Goal: Information Seeking & Learning: Learn about a topic

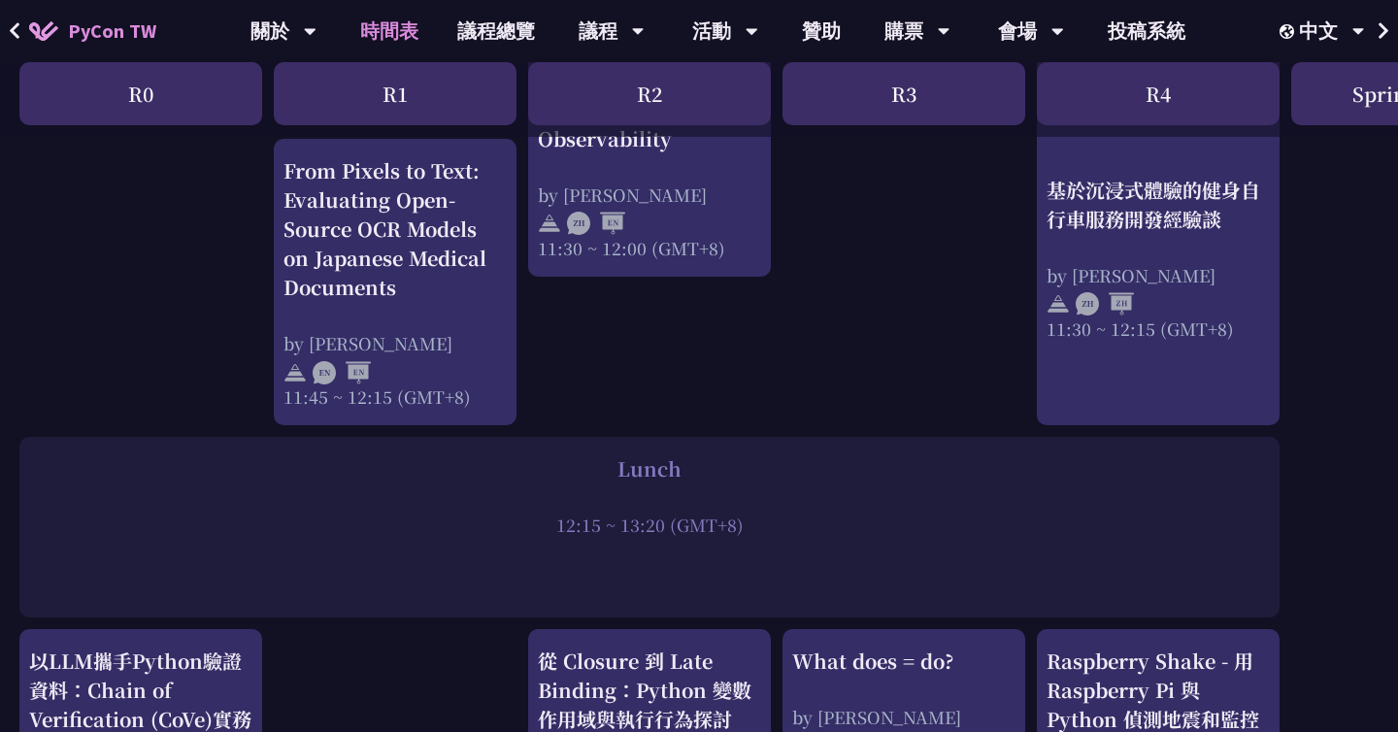
scroll to position [1215, 0]
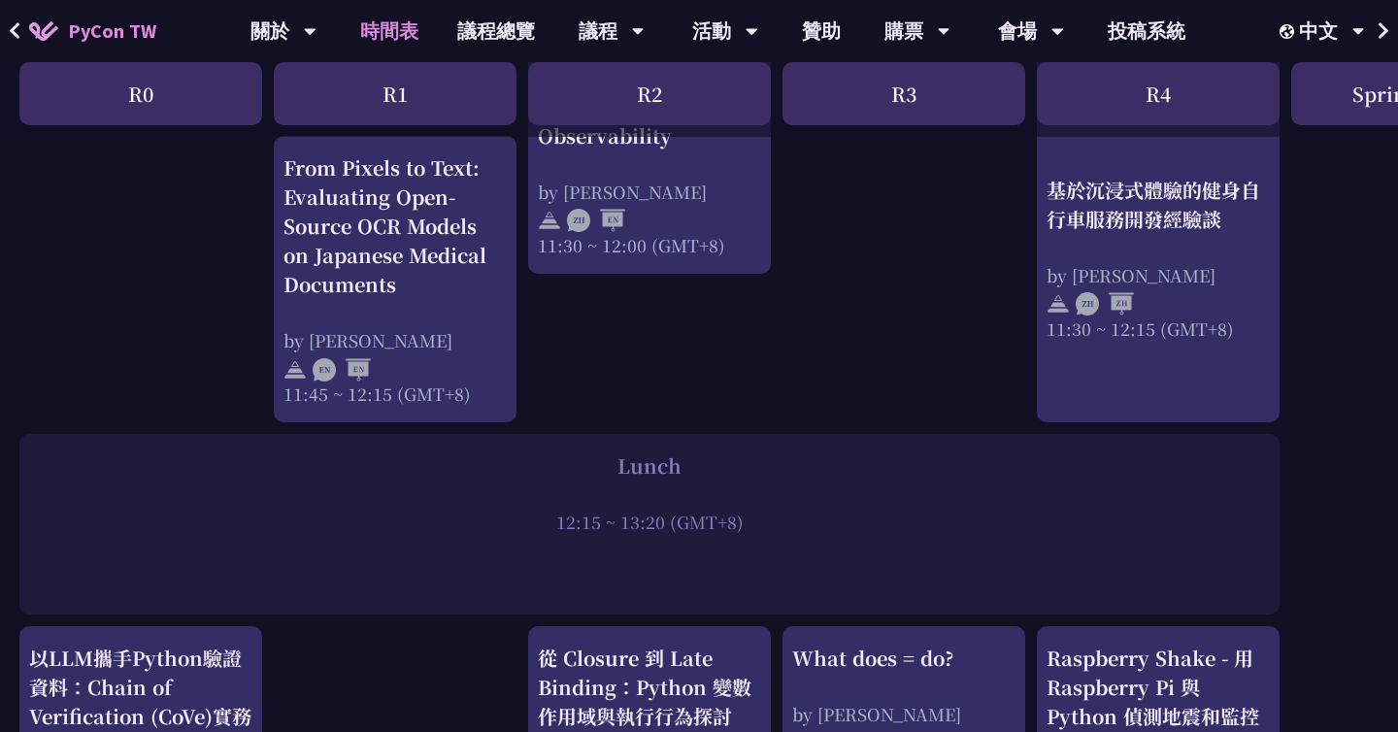
click at [876, 341] on div "print("Hello World")，然後呢？ by [PERSON_NAME] 10:50 ~ 11:35 (GMT+8) What does = do…" at bounding box center [1031, 680] width 2062 height 2999
click at [832, 374] on div "print("Hello World")，然後呢？ by [PERSON_NAME] 10:50 ~ 11:35 (GMT+8) What does = do…" at bounding box center [1031, 680] width 2062 height 2999
click at [778, 471] on div "Lunch" at bounding box center [649, 465] width 1241 height 29
drag, startPoint x: 790, startPoint y: 396, endPoint x: 828, endPoint y: 575, distance: 182.6
click at [828, 575] on div "print("Hello World")，然後呢？ by [PERSON_NAME] 10:50 ~ 11:35 (GMT+8) What does = do…" at bounding box center [1031, 680] width 2062 height 2999
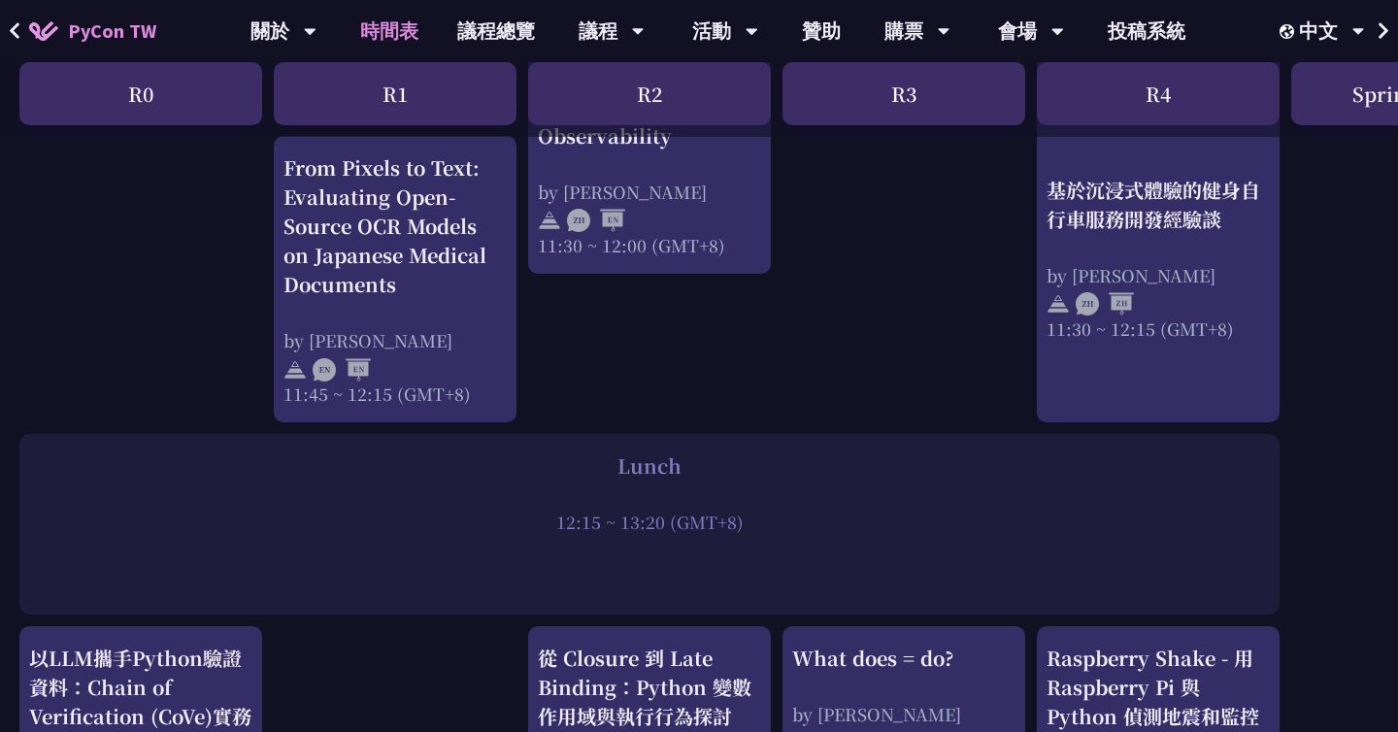
click at [827, 517] on div "12:15 ~ 13:20 (GMT+8)" at bounding box center [649, 522] width 1241 height 24
drag, startPoint x: 818, startPoint y: 554, endPoint x: 821, endPoint y: 405, distance: 149.5
click at [821, 405] on div "print("Hello World")，然後呢？ by [PERSON_NAME] 10:50 ~ 11:35 (GMT+8) What does = do…" at bounding box center [1031, 680] width 2062 height 2999
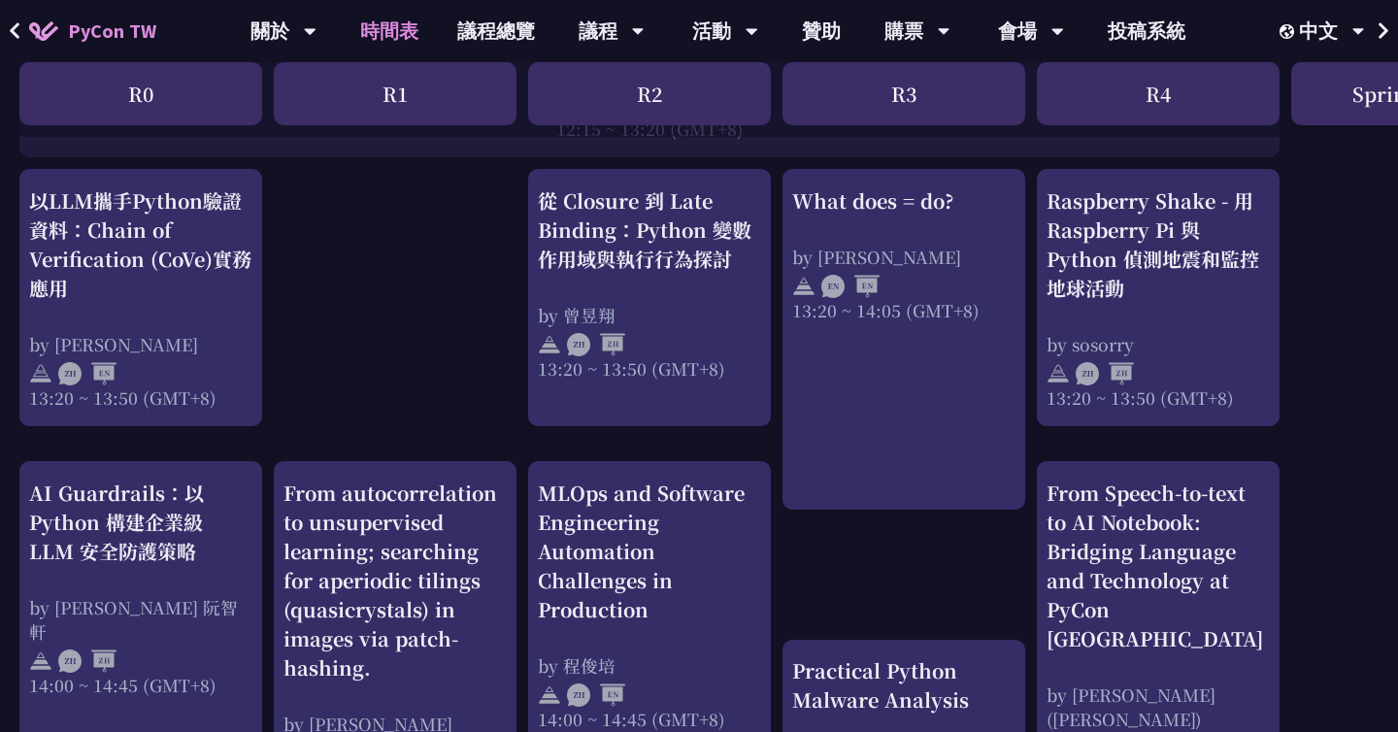
scroll to position [1673, 0]
click at [474, 283] on div "print("Hello World")，然後呢？ by [PERSON_NAME] 10:50 ~ 11:35 (GMT+8) What does = do…" at bounding box center [1031, 221] width 2062 height 2999
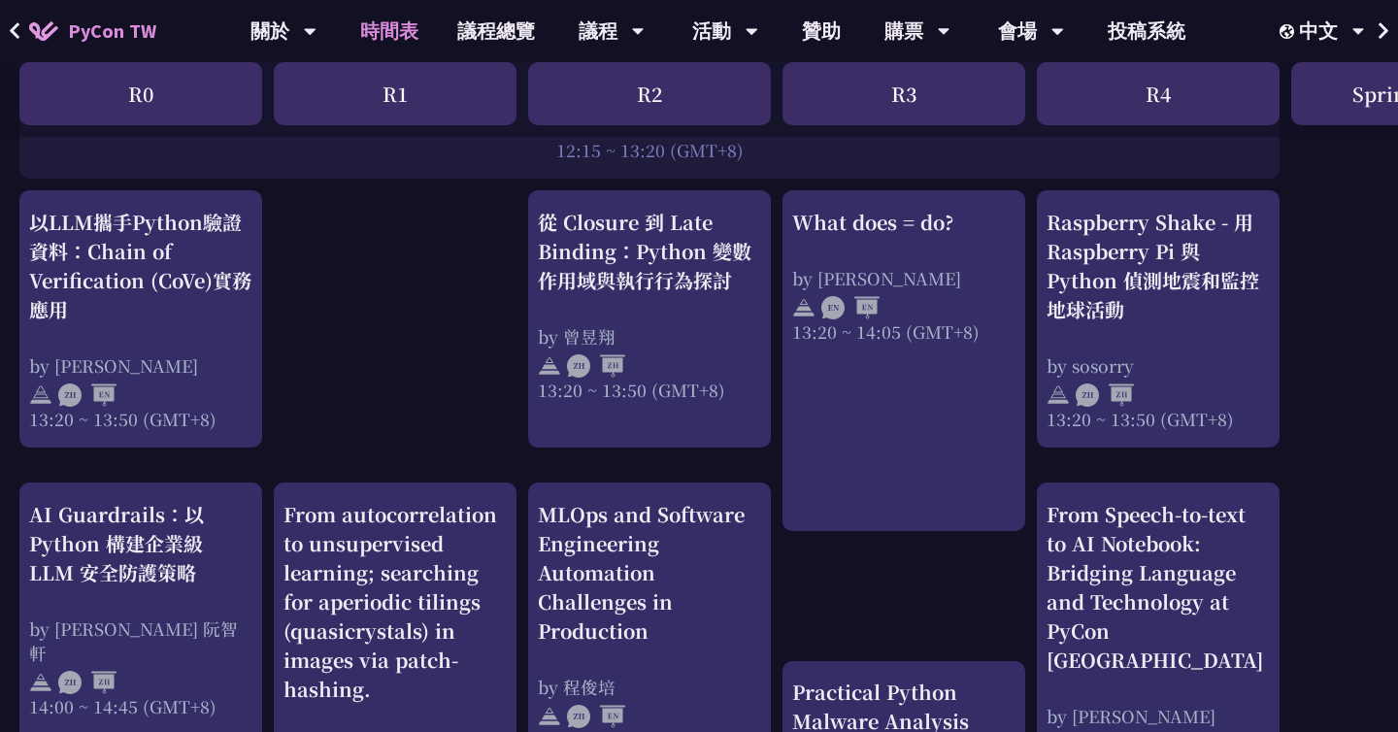
scroll to position [1649, 0]
click at [491, 390] on div "print("Hello World")，然後呢？ by [PERSON_NAME] 10:50 ~ 11:35 (GMT+8) What does = do…" at bounding box center [1031, 246] width 2062 height 2999
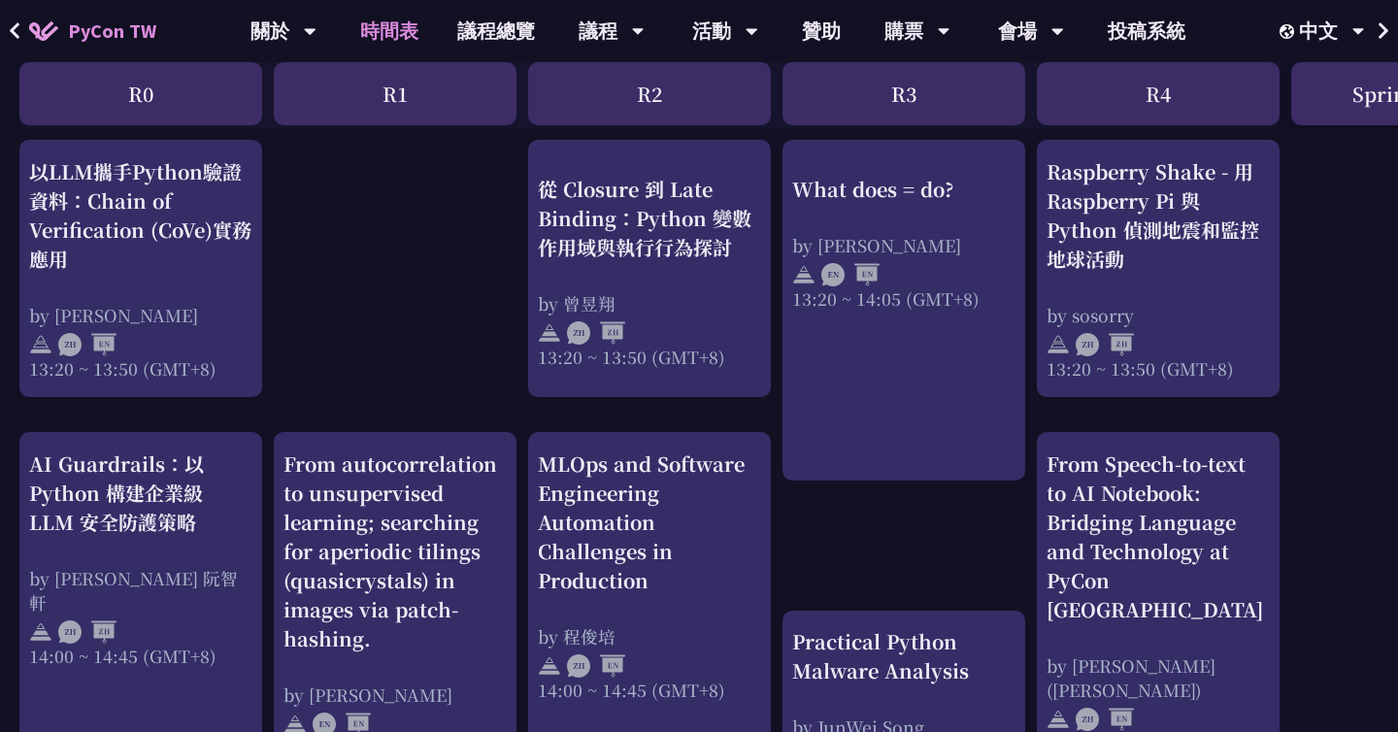
scroll to position [1706, 0]
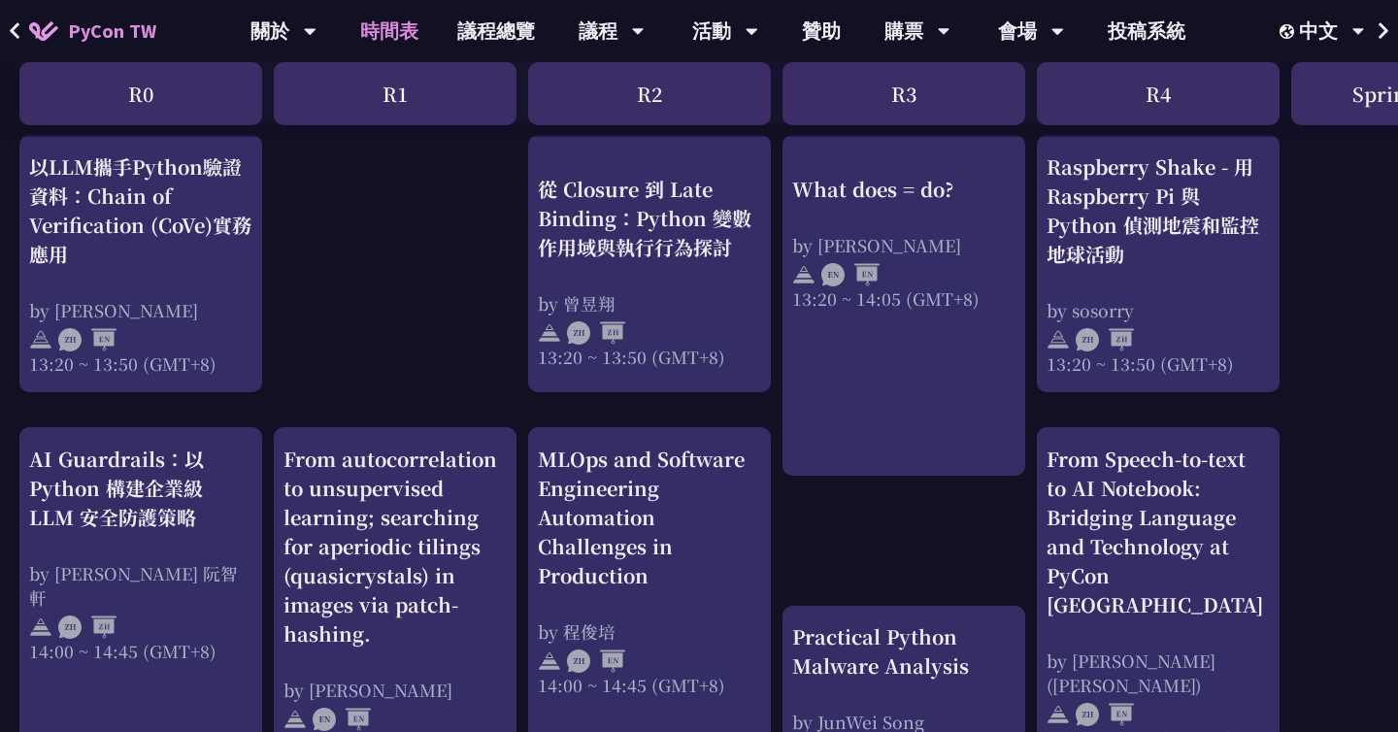
click at [486, 348] on div "print("Hello World")，然後呢？ by [PERSON_NAME] 10:50 ~ 11:35 (GMT+8) What does = do…" at bounding box center [1031, 188] width 2062 height 2999
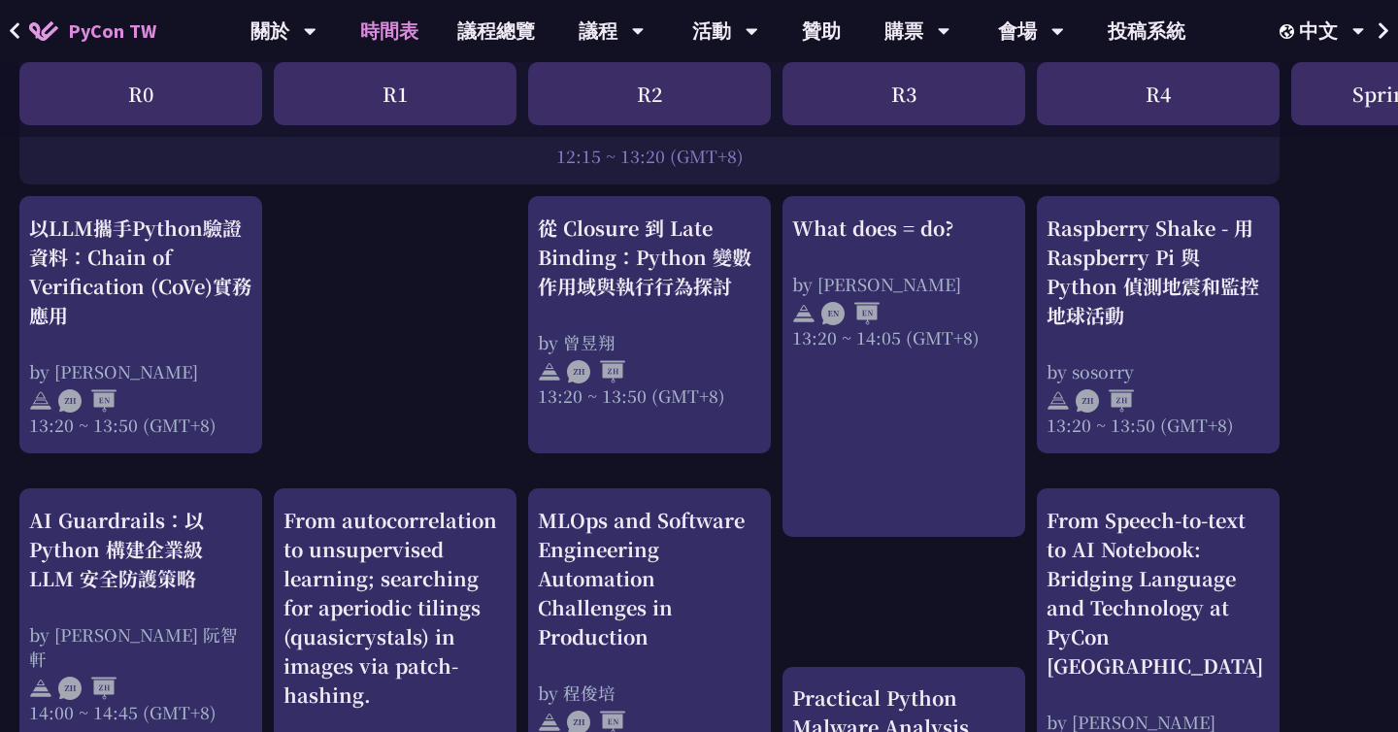
scroll to position [1729, 0]
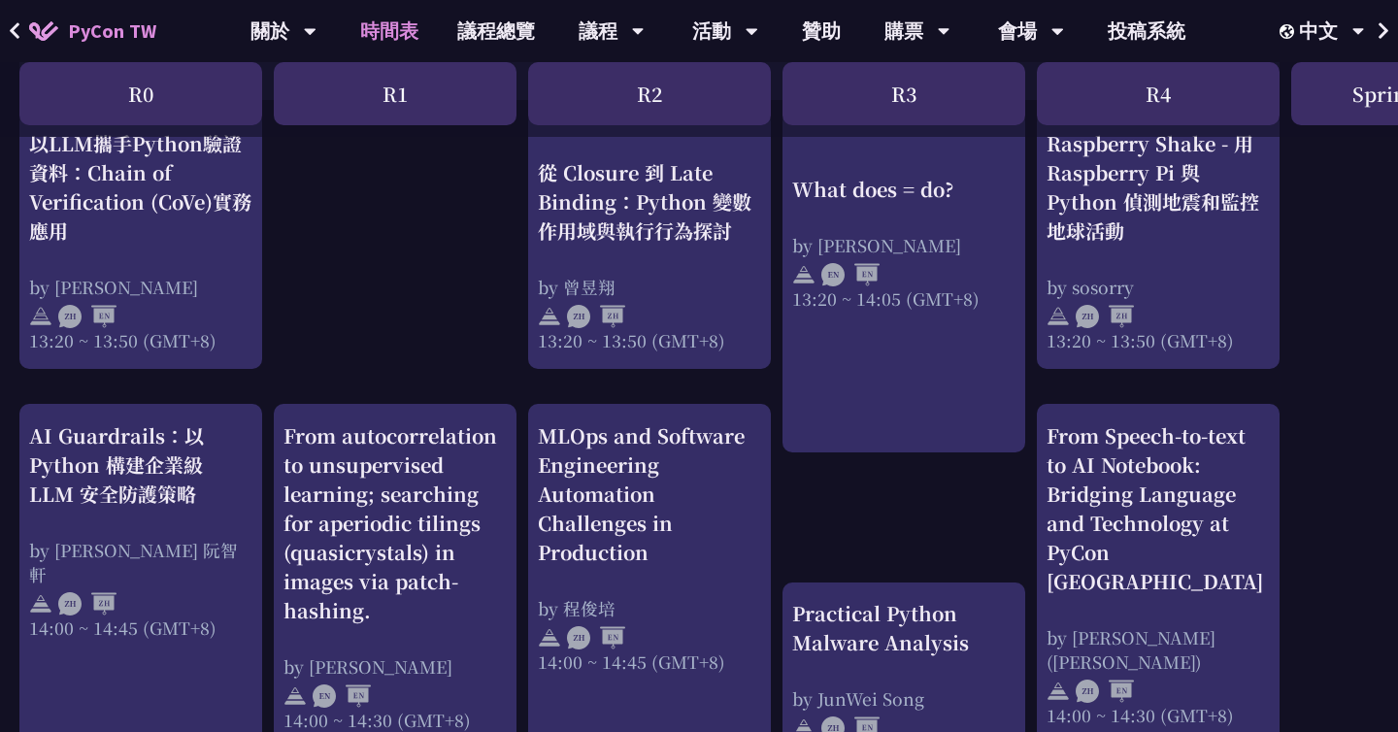
click at [477, 326] on div "print("Hello World")，然後呢？ by [PERSON_NAME] 10:50 ~ 11:35 (GMT+8) What does = do…" at bounding box center [1031, 165] width 2062 height 2999
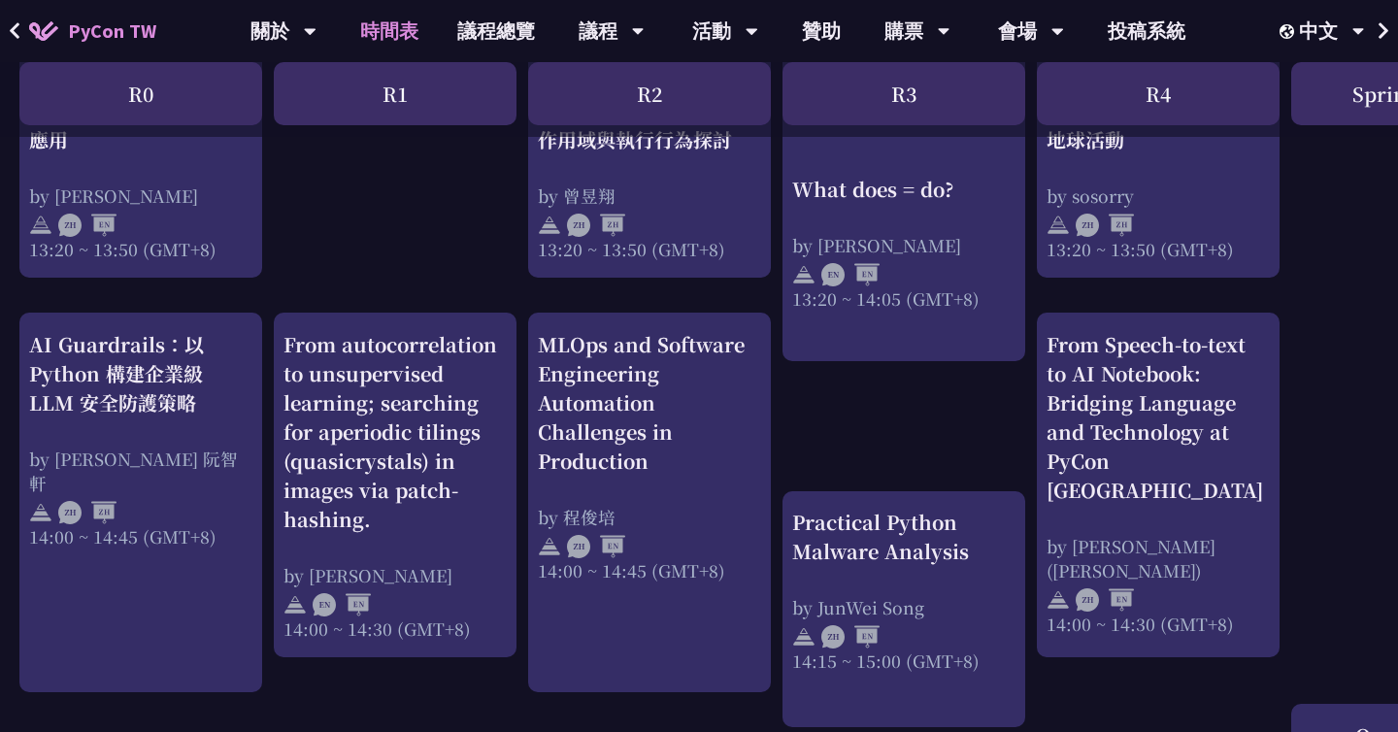
scroll to position [1814, 0]
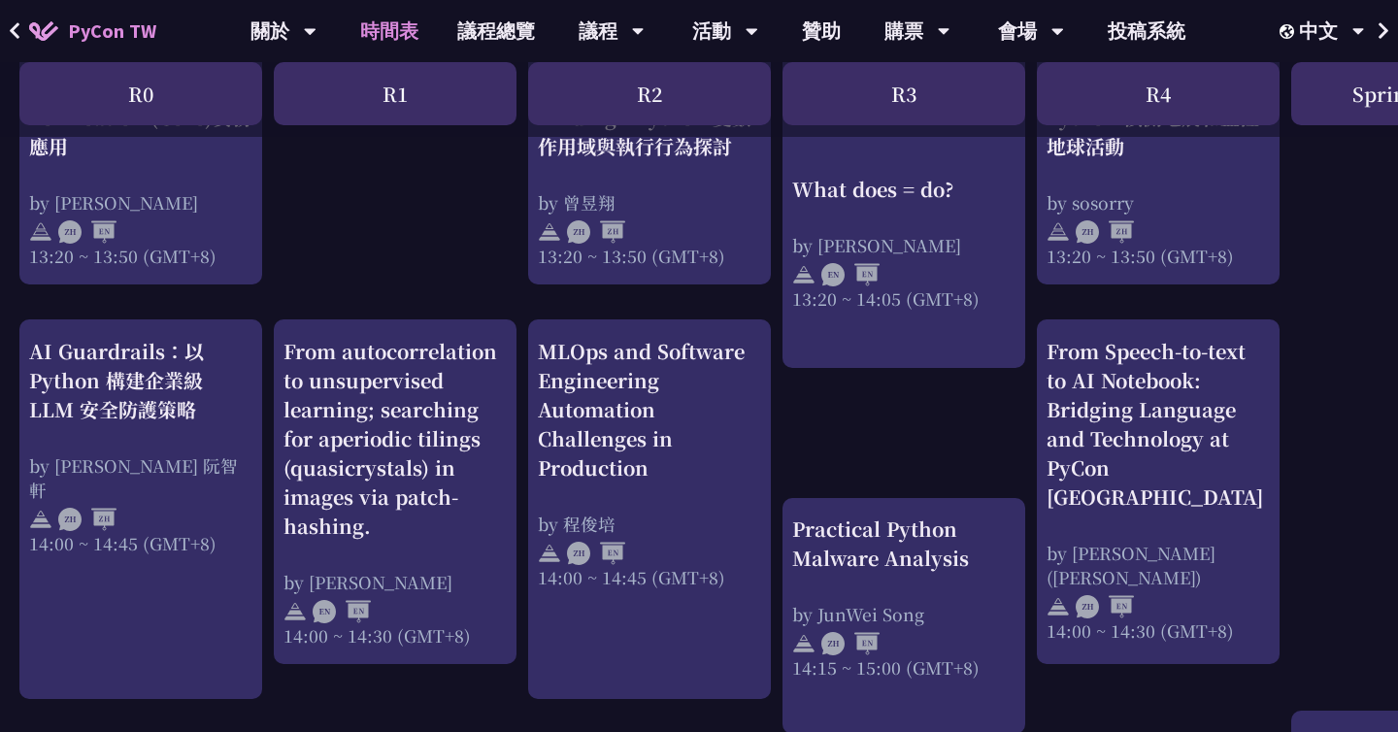
click at [524, 299] on div "print("Hello World")，然後呢？ by [PERSON_NAME] 10:50 ~ 11:35 (GMT+8) What does = do…" at bounding box center [1031, 81] width 2062 height 2999
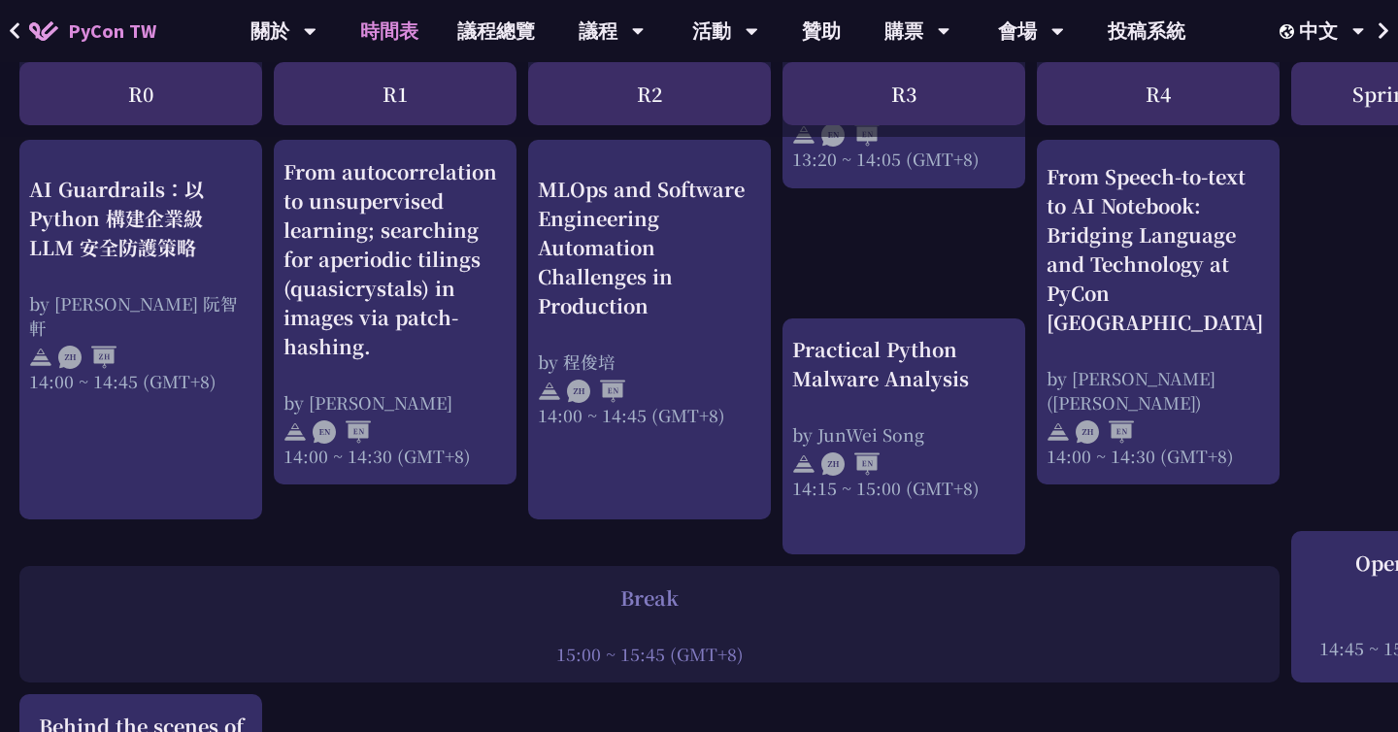
scroll to position [1994, 0]
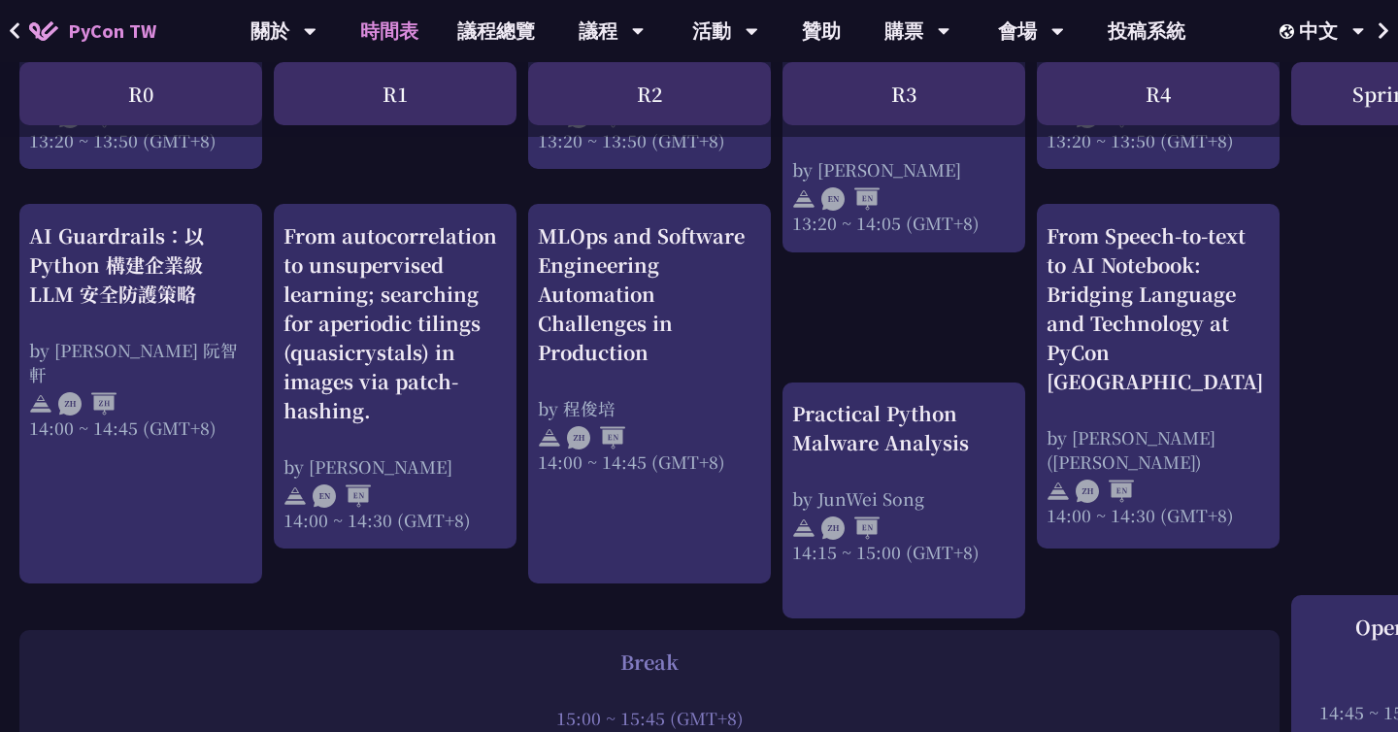
scroll to position [1927, 0]
drag, startPoint x: 529, startPoint y: 194, endPoint x: 552, endPoint y: 588, distance: 394.9
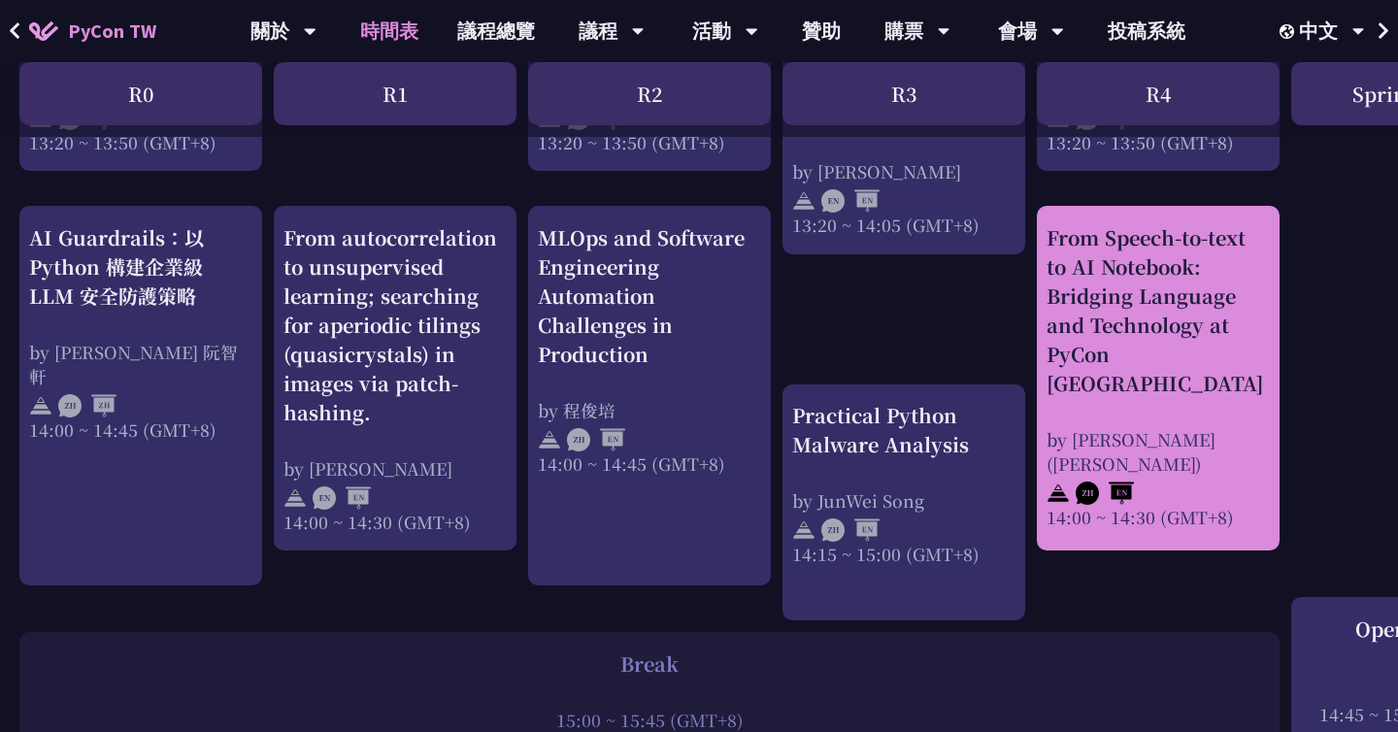
drag, startPoint x: 1042, startPoint y: 198, endPoint x: 1127, endPoint y: 495, distance: 309.1
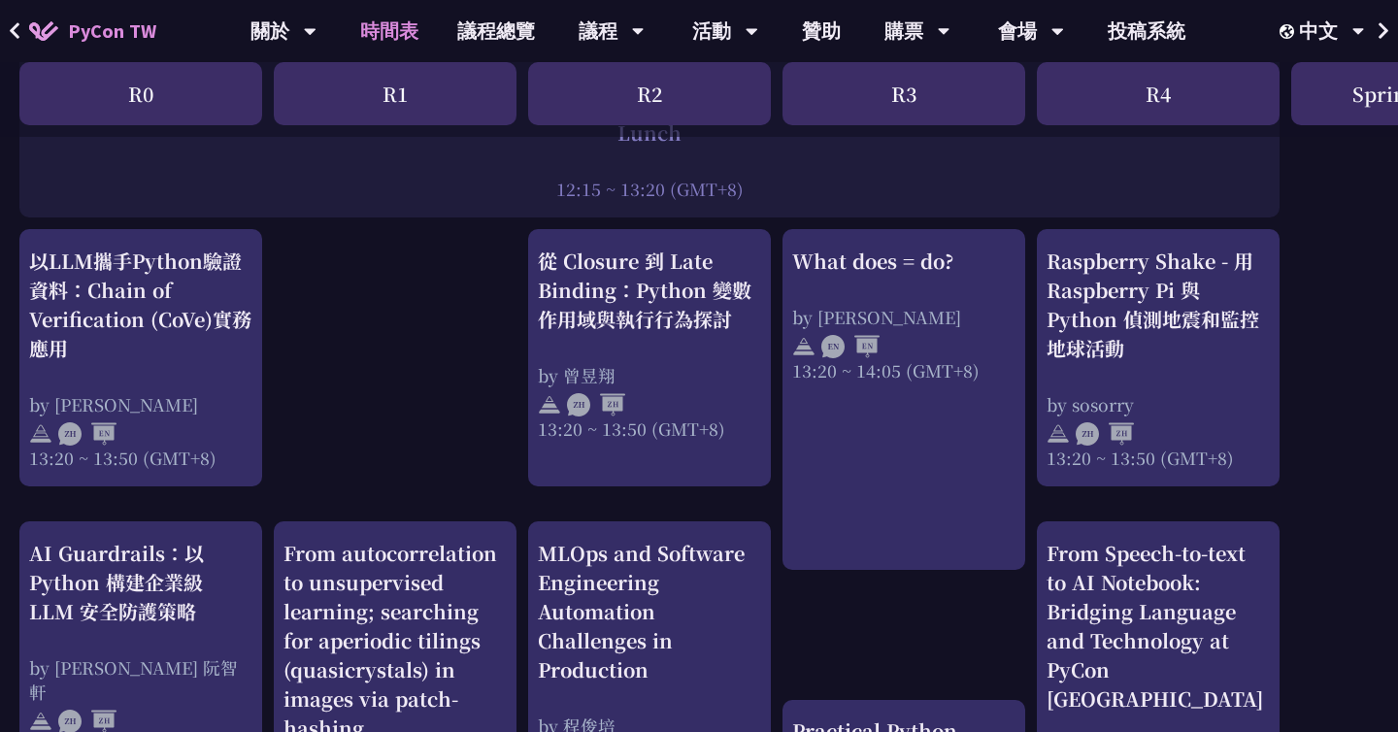
scroll to position [1585, 0]
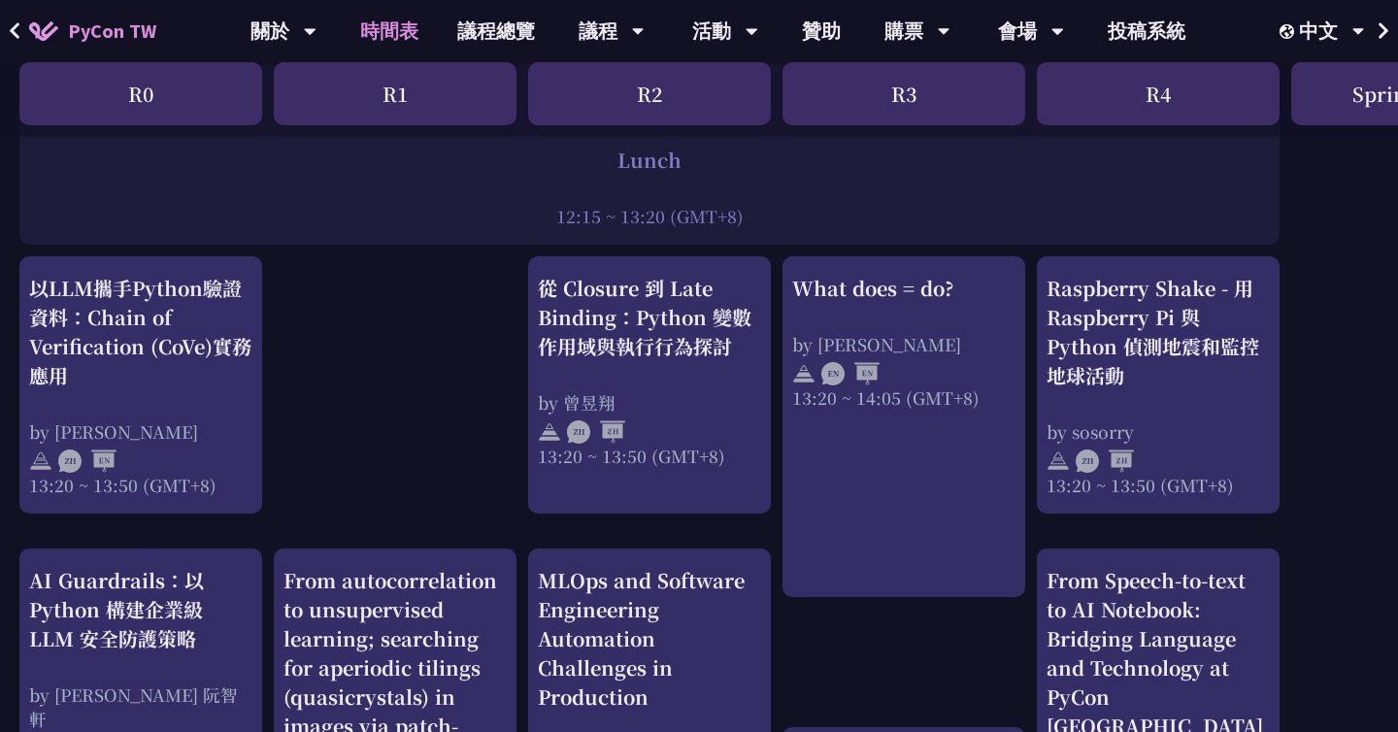
click at [318, 346] on div "print("Hello World")，然後呢？ by [PERSON_NAME] 10:50 ~ 11:35 (GMT+8) What does = do…" at bounding box center [1031, 310] width 2062 height 2999
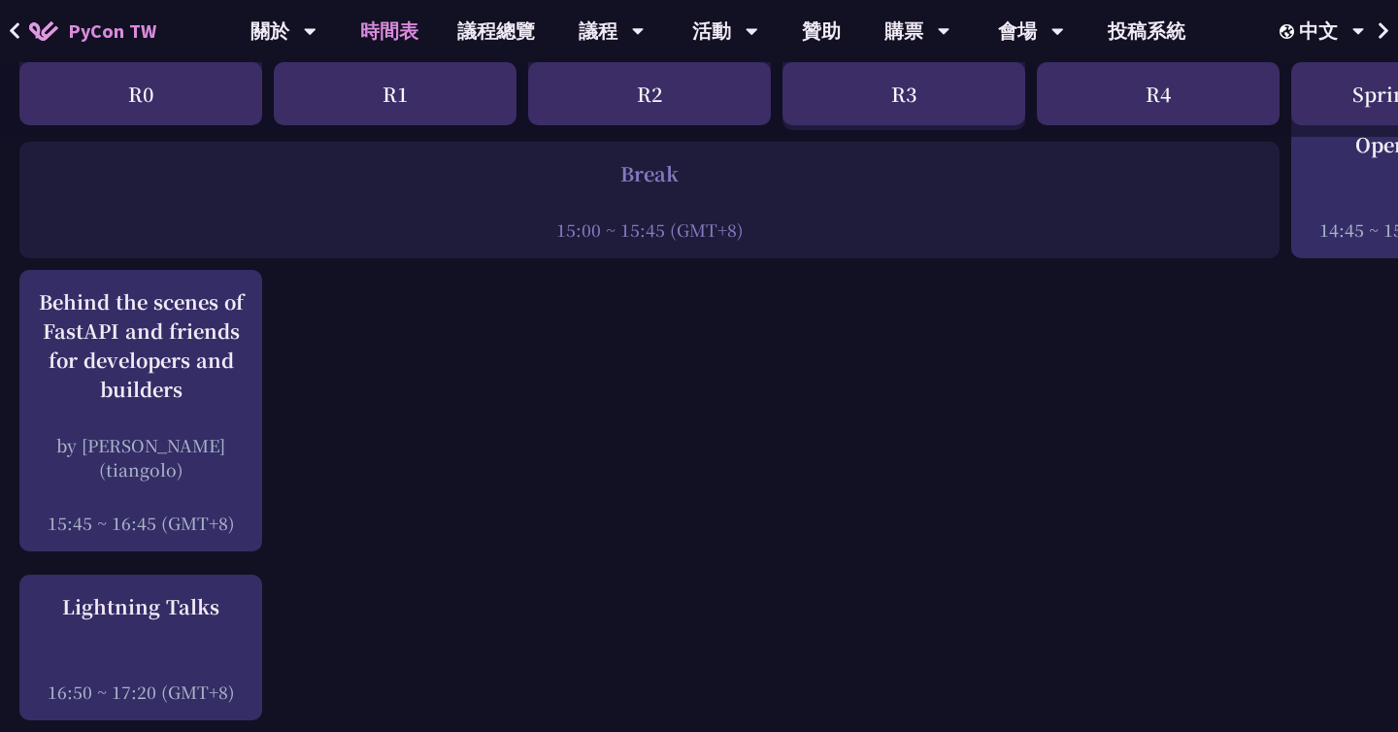
scroll to position [2436, 0]
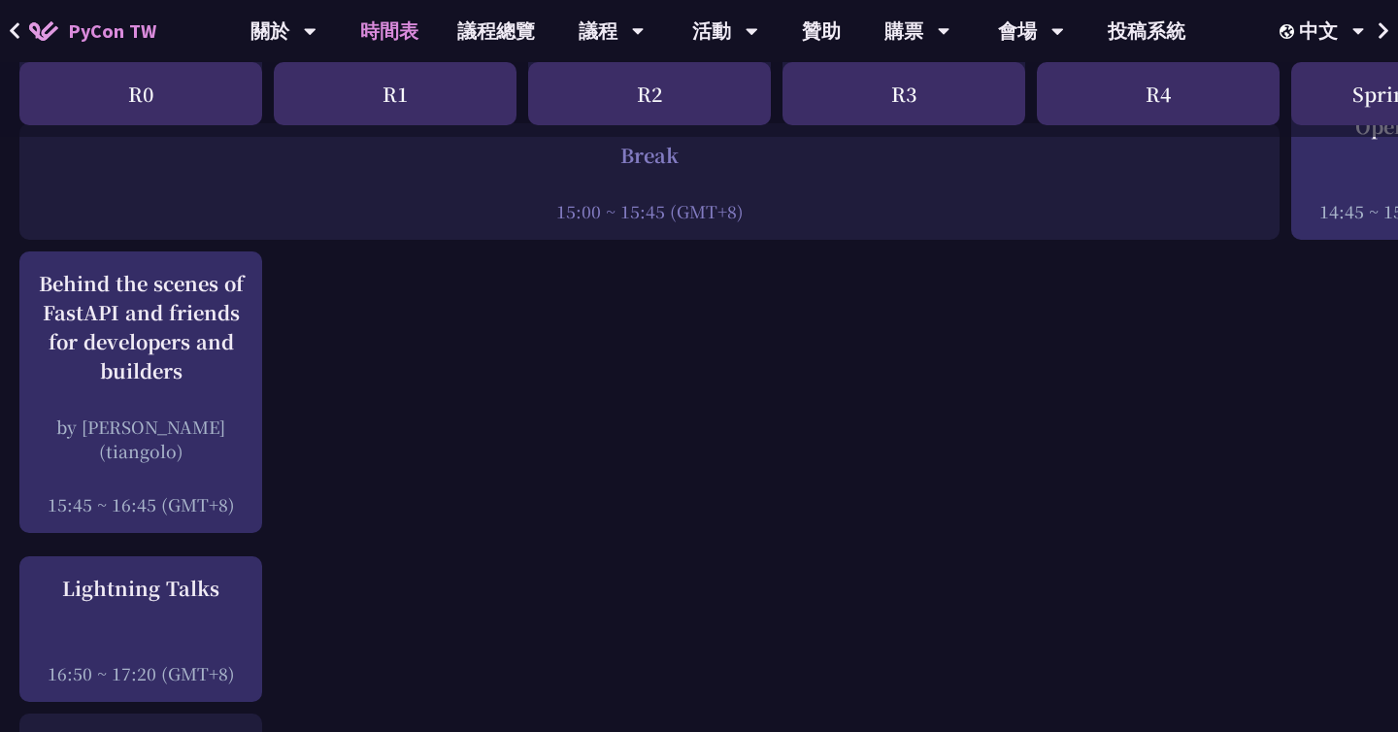
drag, startPoint x: 267, startPoint y: 242, endPoint x: 316, endPoint y: 490, distance: 253.2
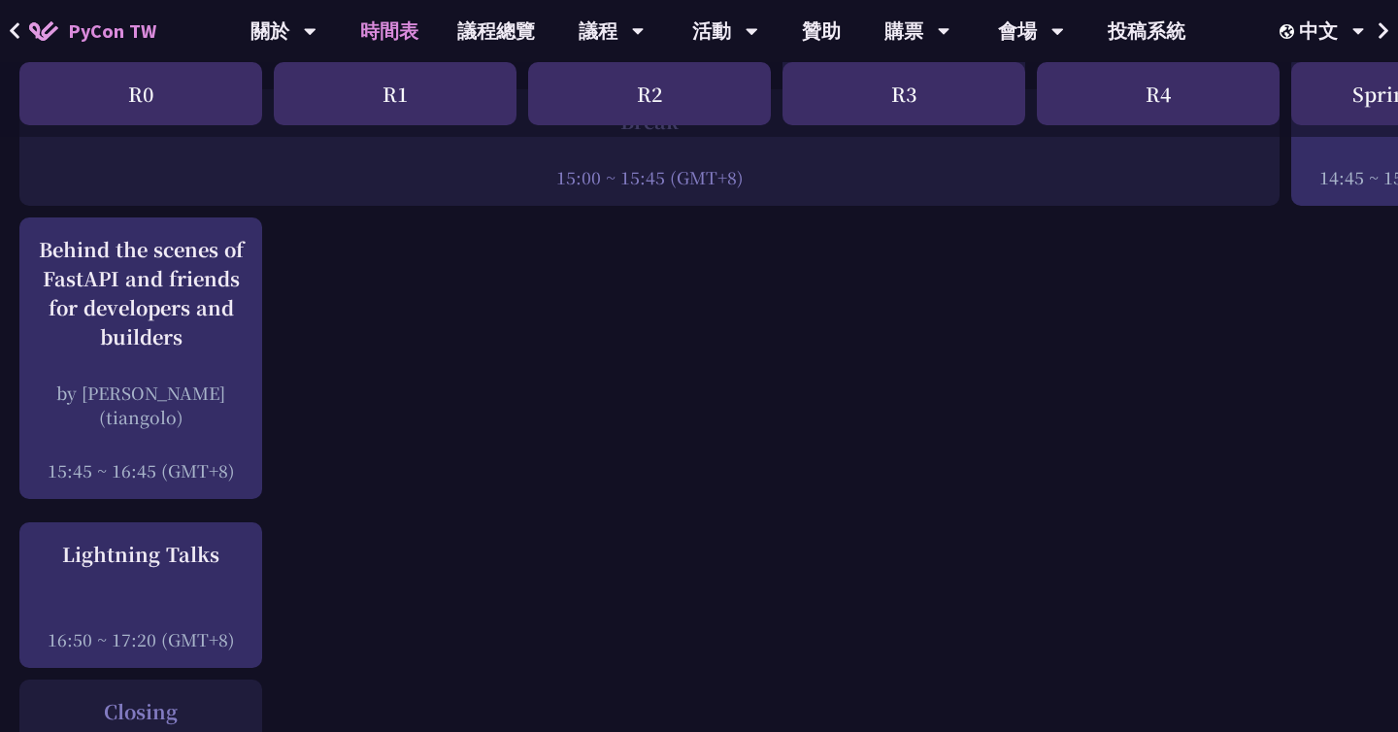
scroll to position [2474, 0]
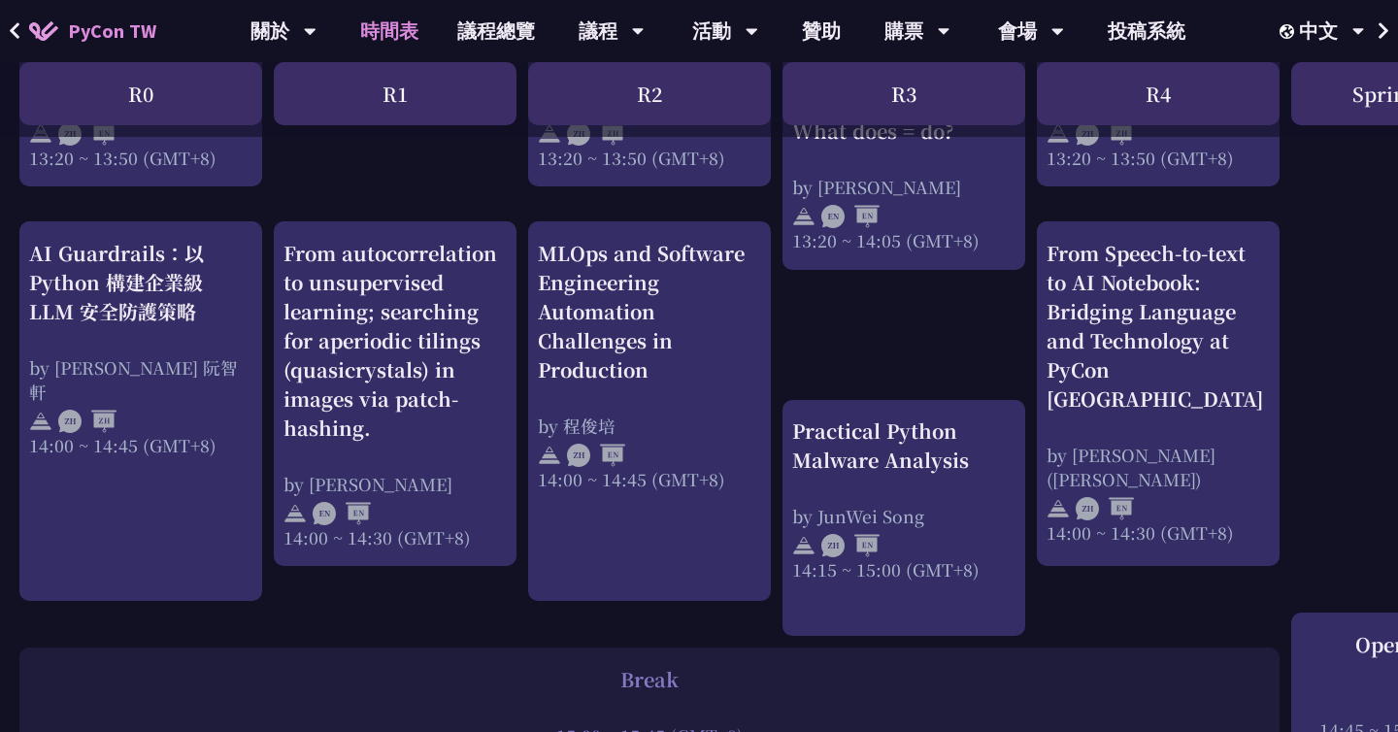
scroll to position [1774, 0]
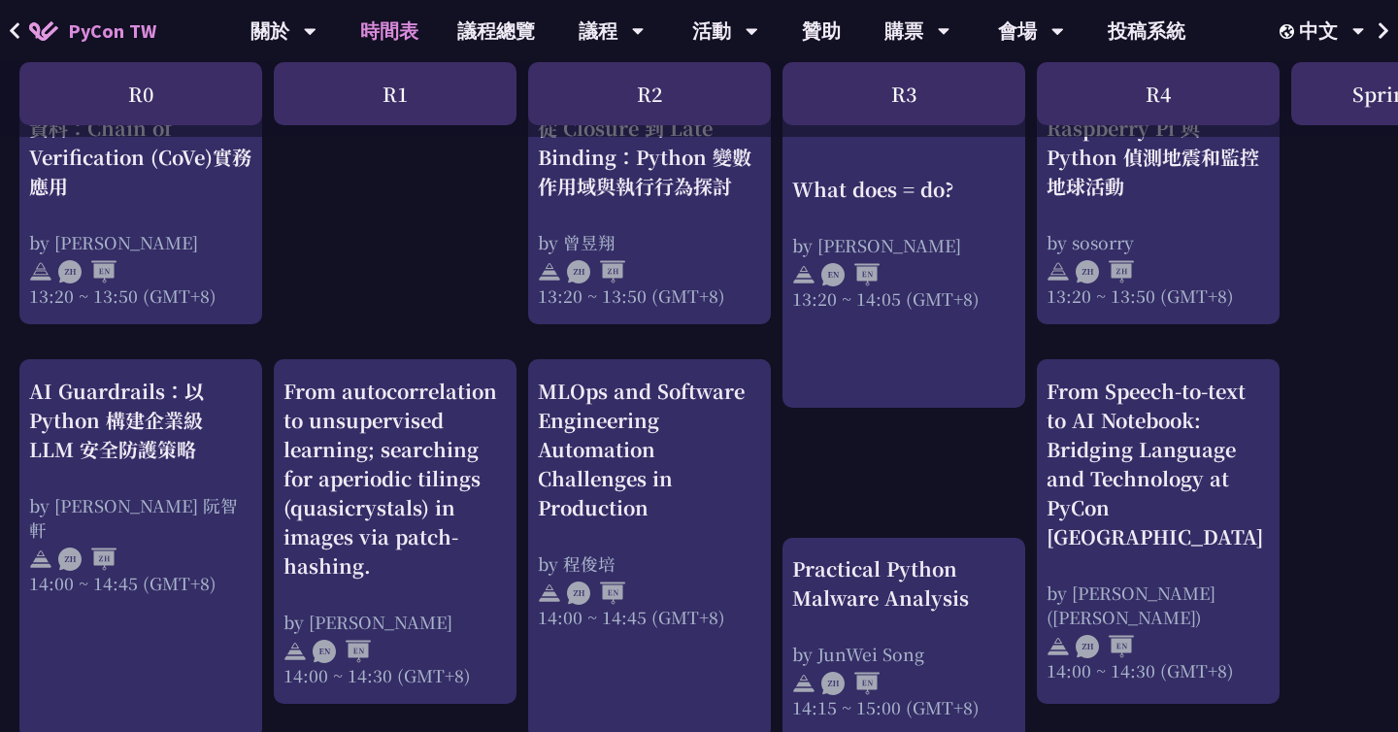
click at [324, 256] on div "print("Hello World")，然後呢？ by [PERSON_NAME] 10:50 ~ 11:35 (GMT+8) What does = do…" at bounding box center [1031, 120] width 2062 height 2999
